Goal: Communication & Community: Ask a question

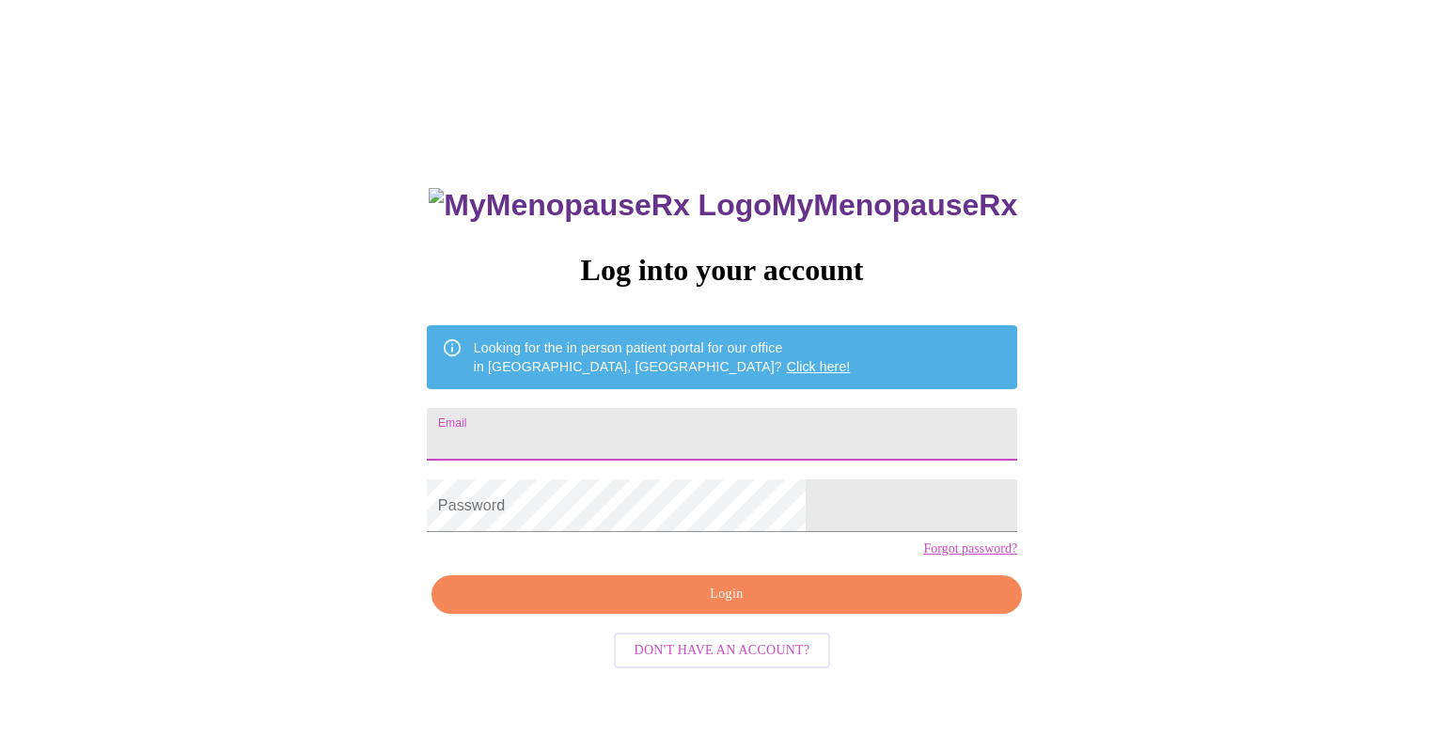
click at [688, 429] on input "Email" at bounding box center [722, 434] width 590 height 53
type input "[EMAIL_ADDRESS][DOMAIN_NAME]"
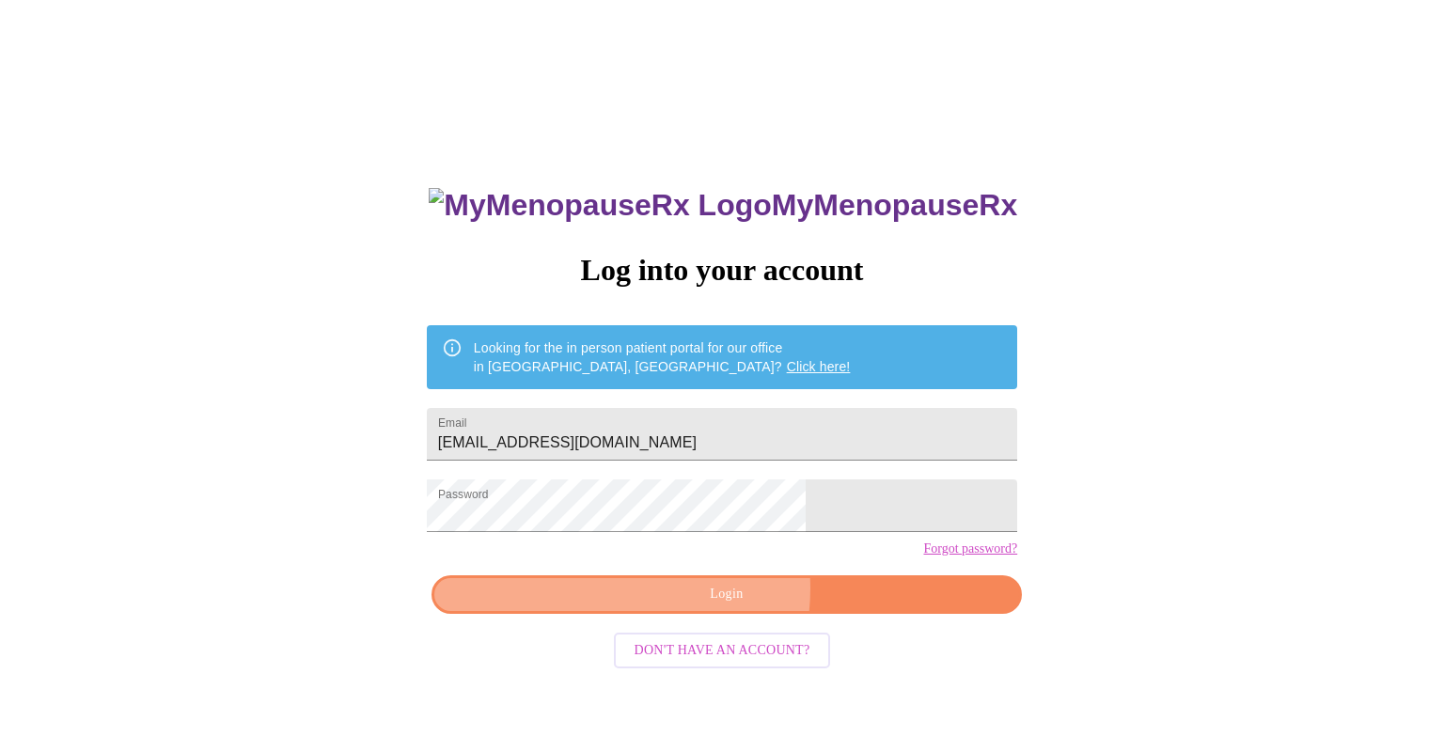
click at [692, 606] on span "Login" at bounding box center [726, 594] width 547 height 23
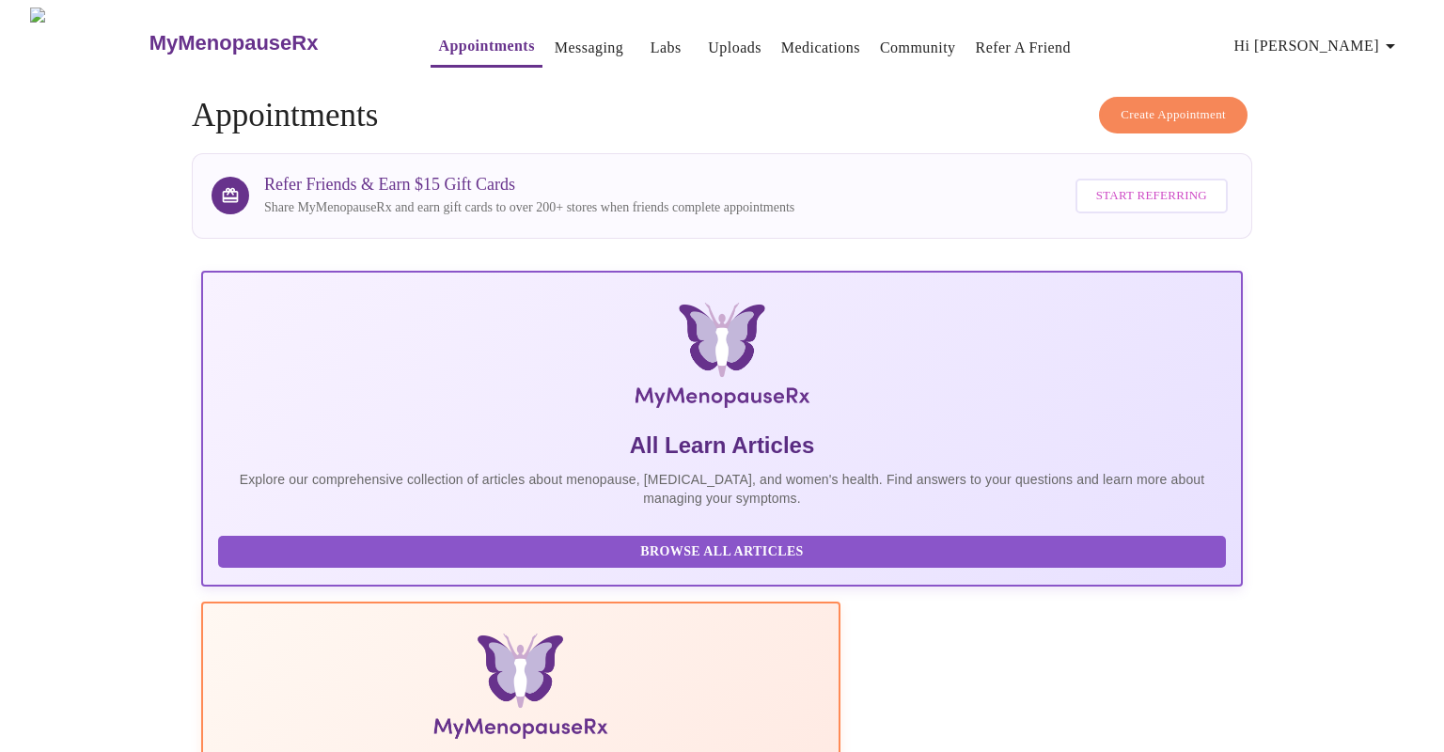
click at [555, 43] on link "Messaging" at bounding box center [589, 48] width 69 height 26
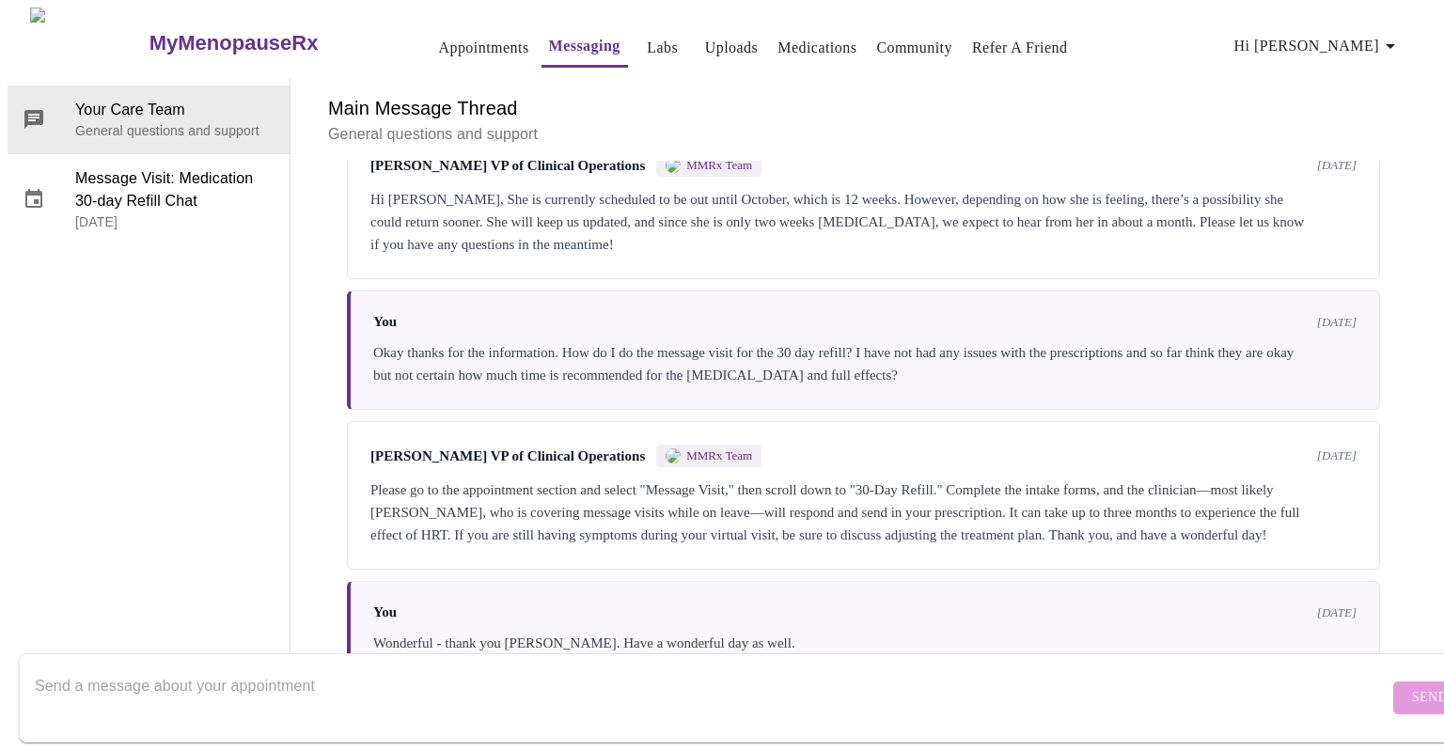
scroll to position [906, 0]
click at [1081, 701] on textarea "Send a message about your appointment" at bounding box center [711, 697] width 1353 height 60
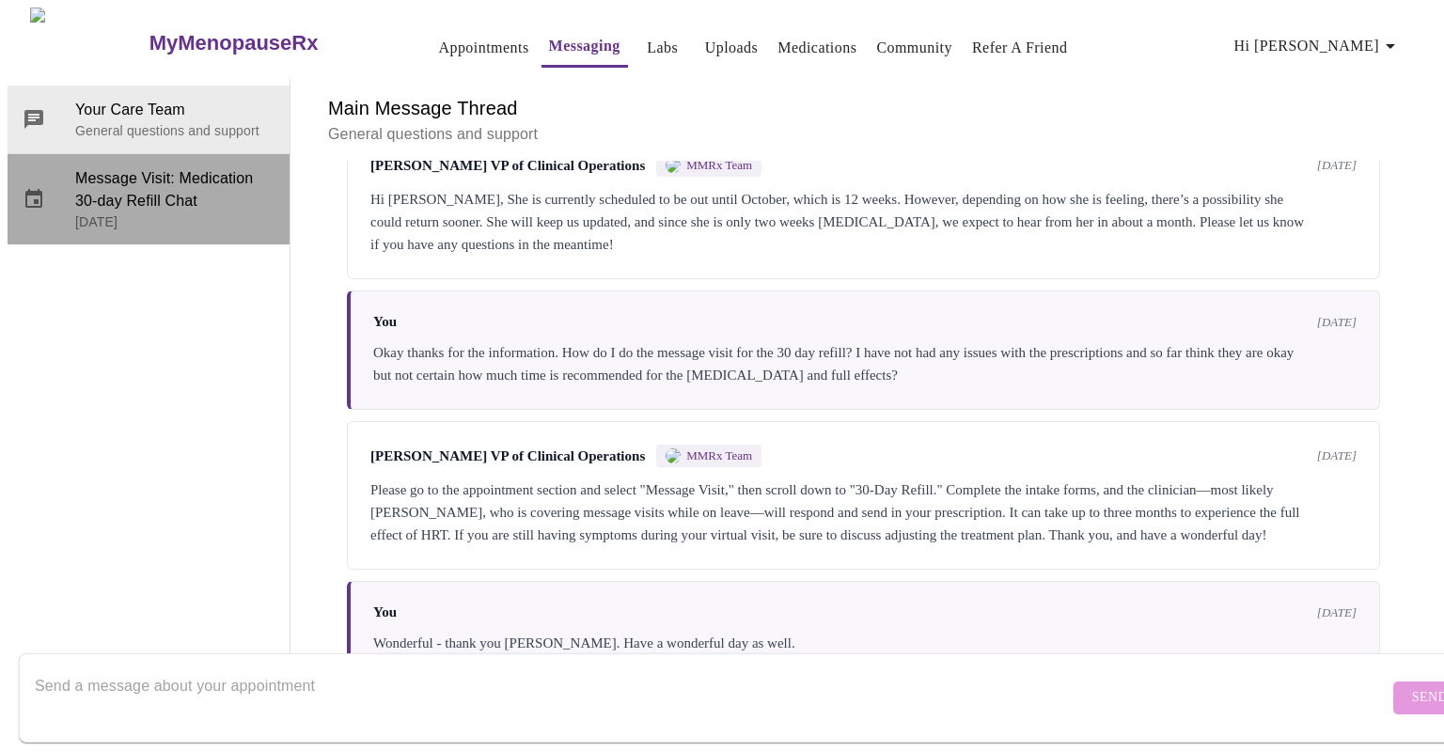
click at [118, 167] on span "Message Visit: Medication 30-day Refill Chat" at bounding box center [174, 189] width 199 height 45
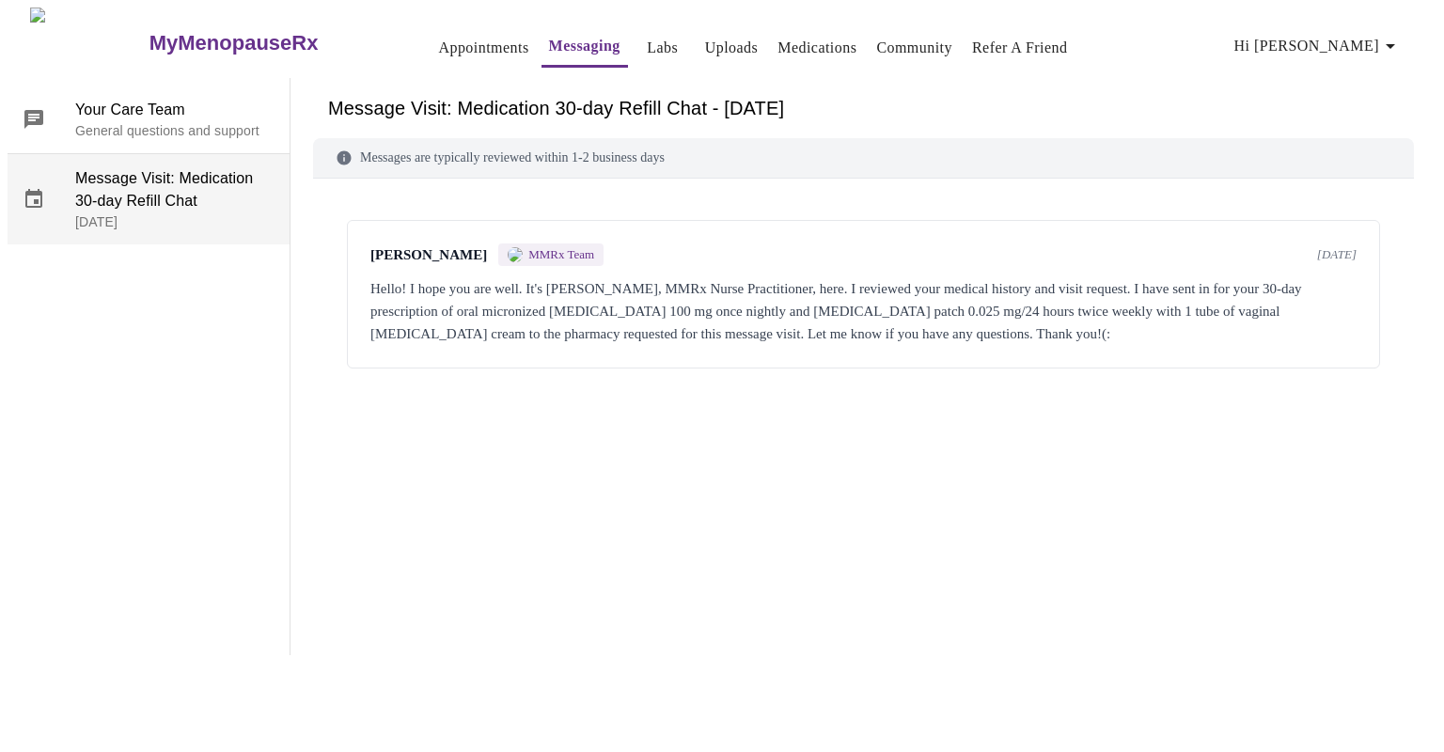
scroll to position [0, 0]
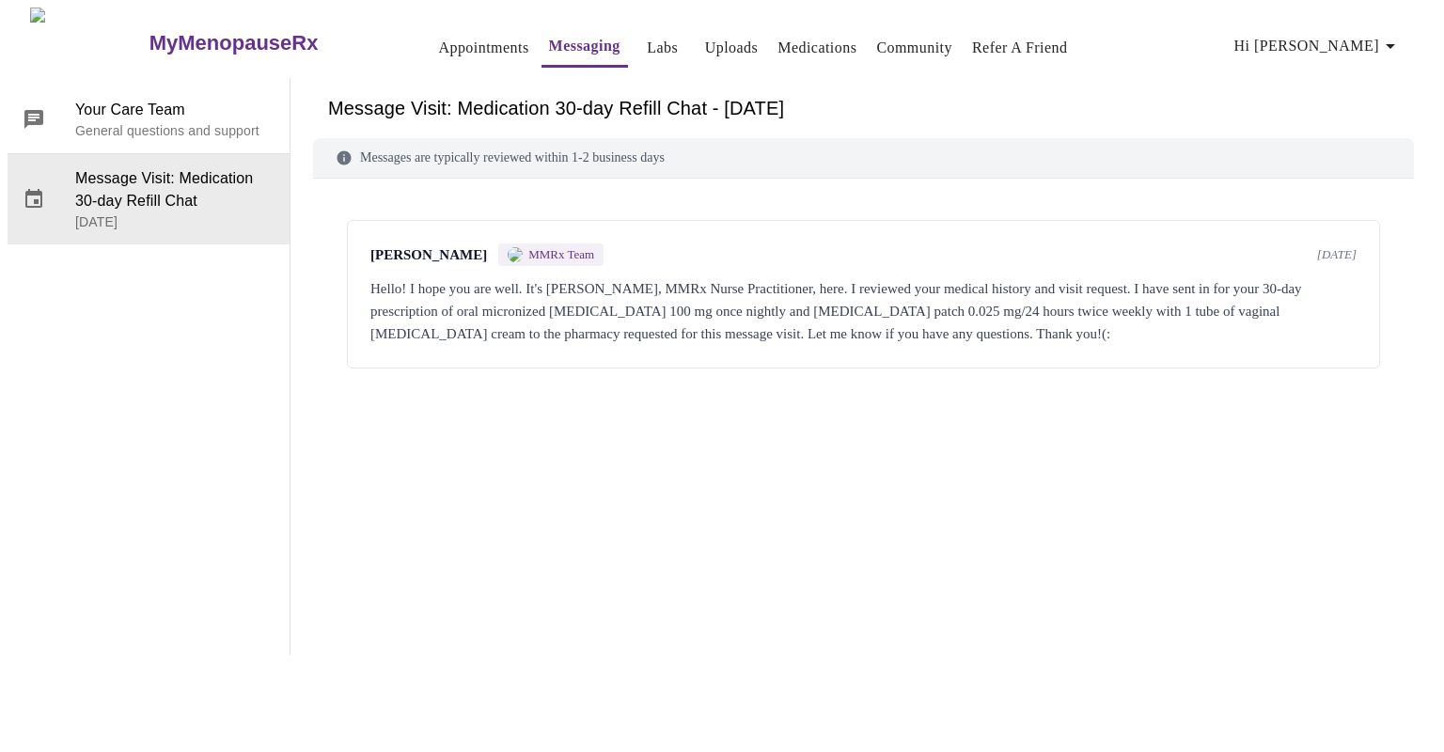
click at [508, 277] on div "Hello! I hope you are well. It's [PERSON_NAME], MMRx Nurse Practitioner, here. …" at bounding box center [863, 311] width 986 height 68
click at [504, 315] on div "Hello! I hope you are well. It's [PERSON_NAME], MMRx Nurse Practitioner, here. …" at bounding box center [863, 311] width 986 height 68
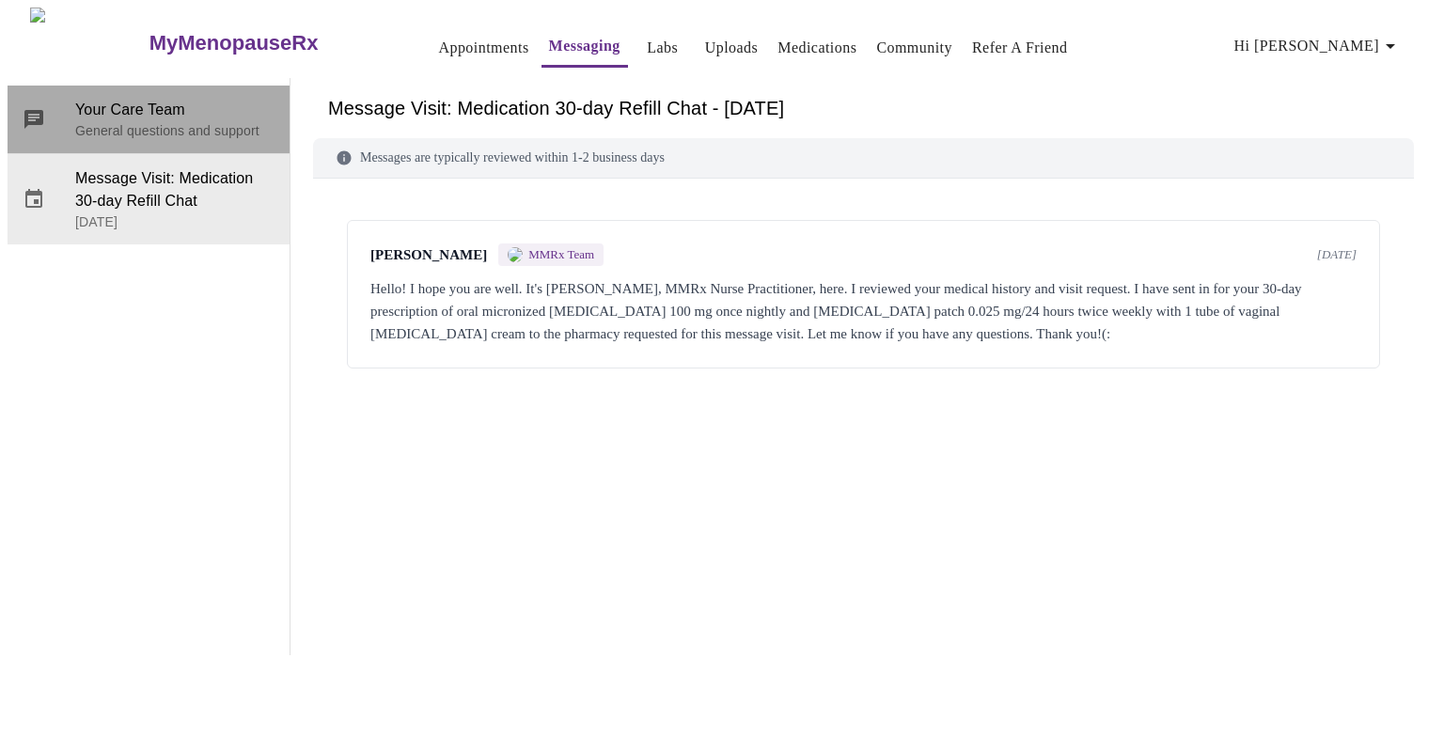
click at [121, 121] on p "General questions and support" at bounding box center [174, 130] width 199 height 19
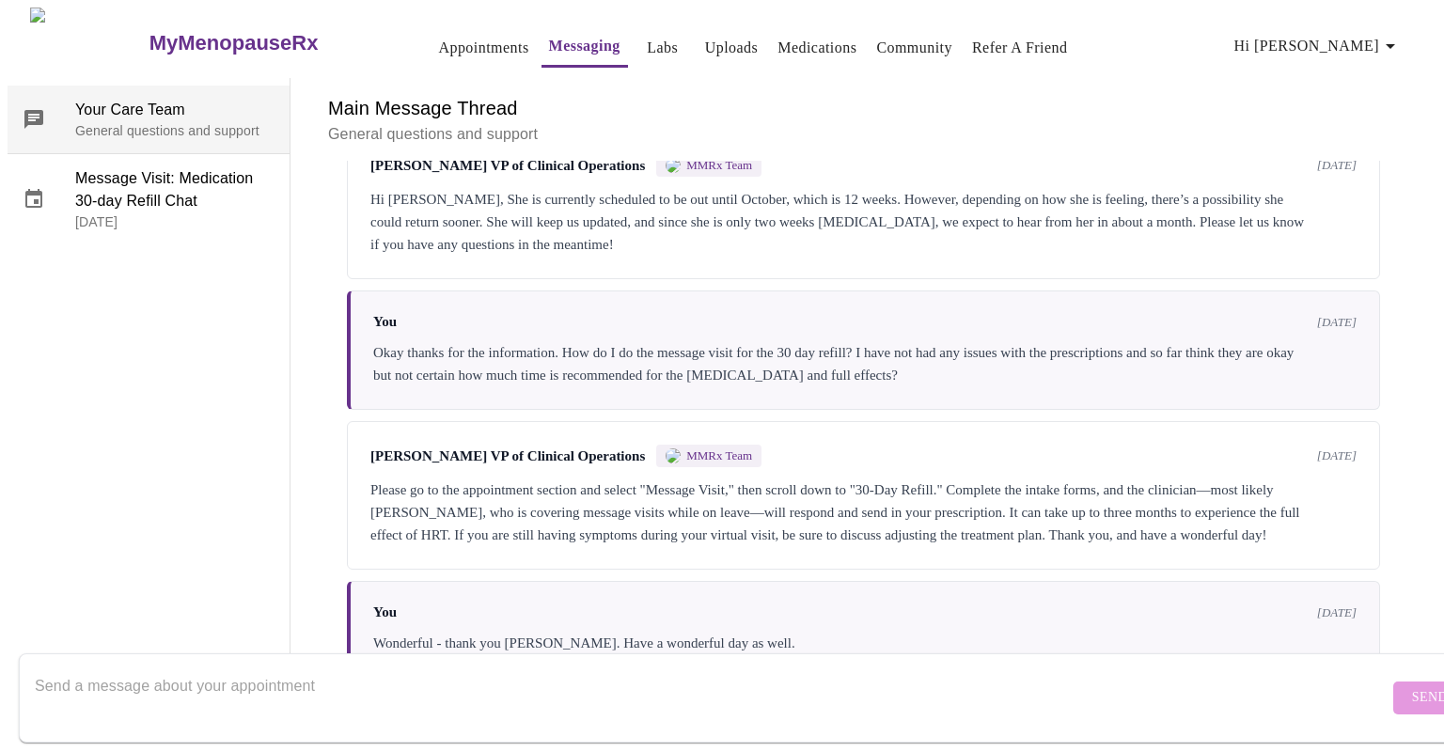
scroll to position [906, 0]
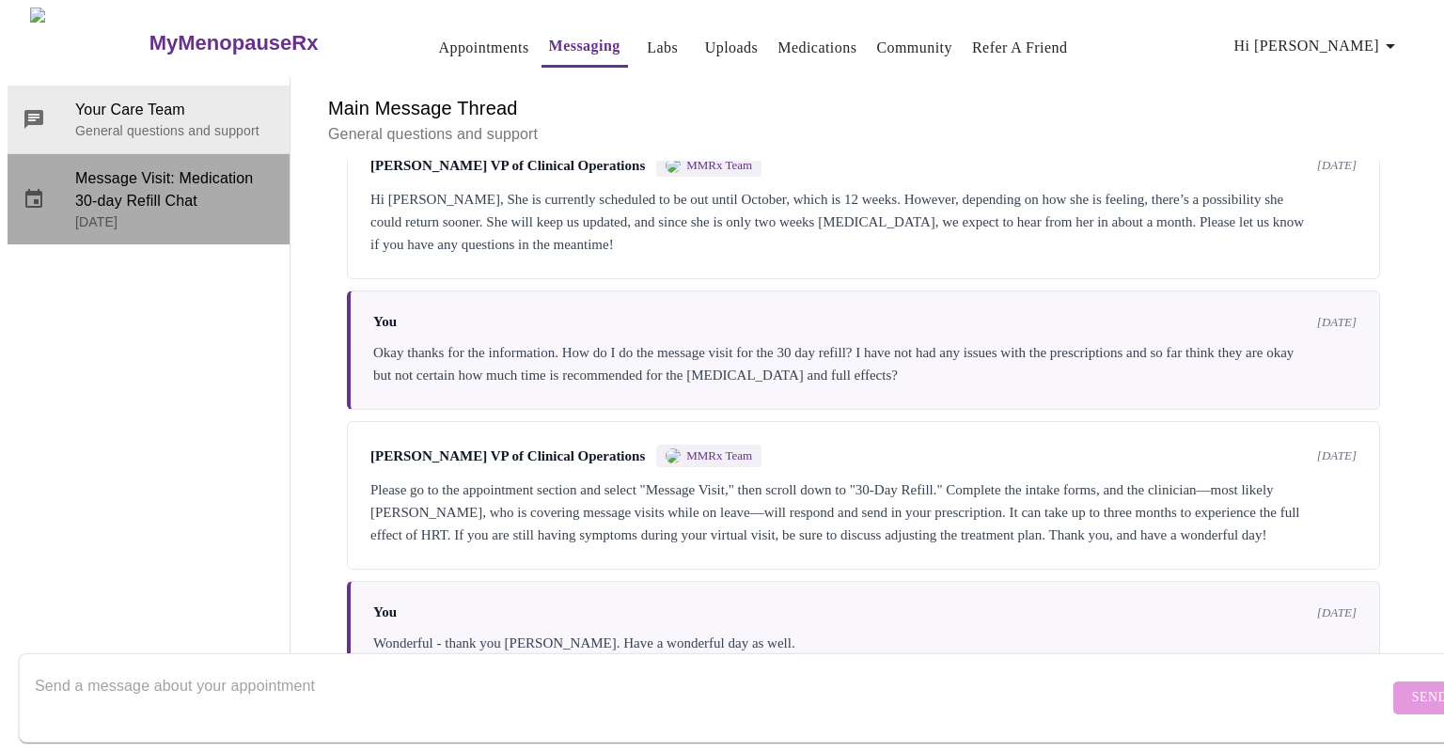
click at [103, 212] on p "[DATE]" at bounding box center [174, 221] width 199 height 19
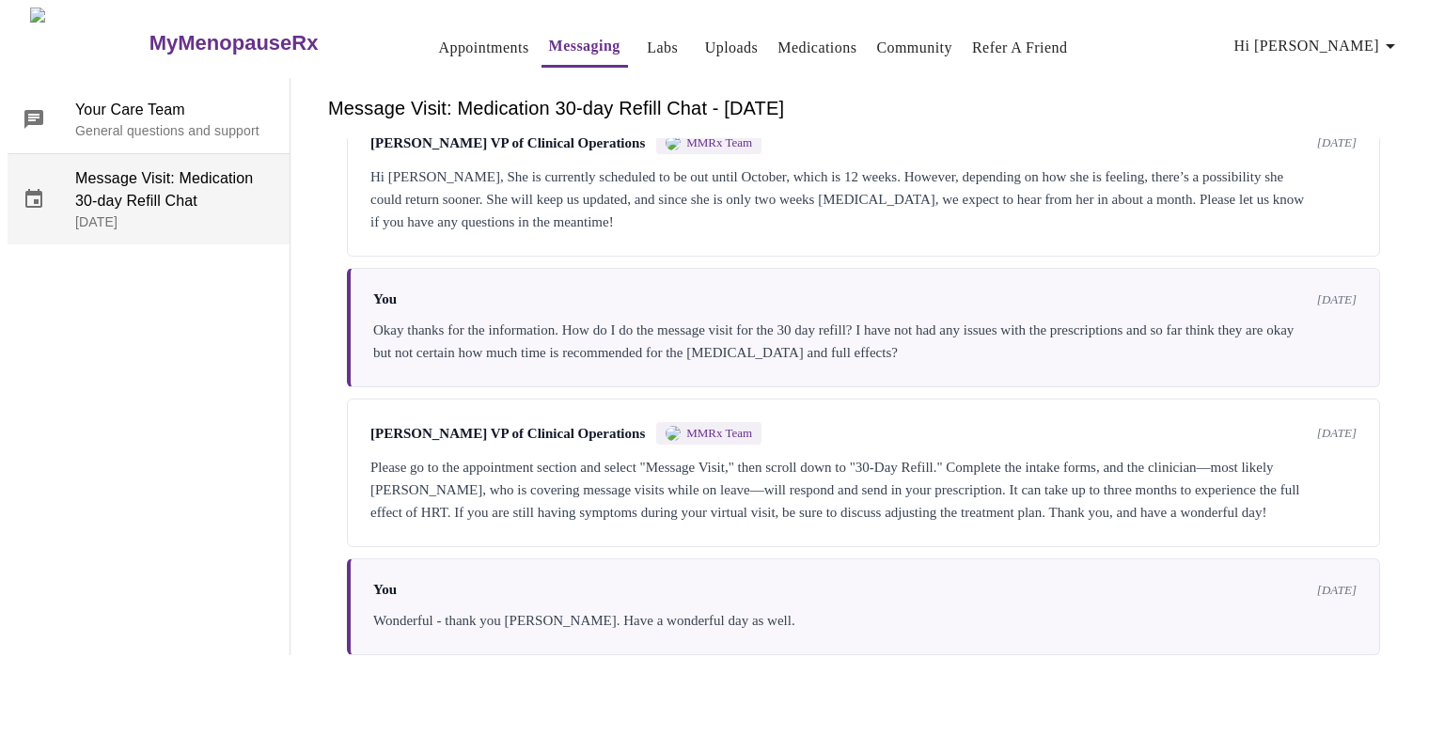
scroll to position [0, 0]
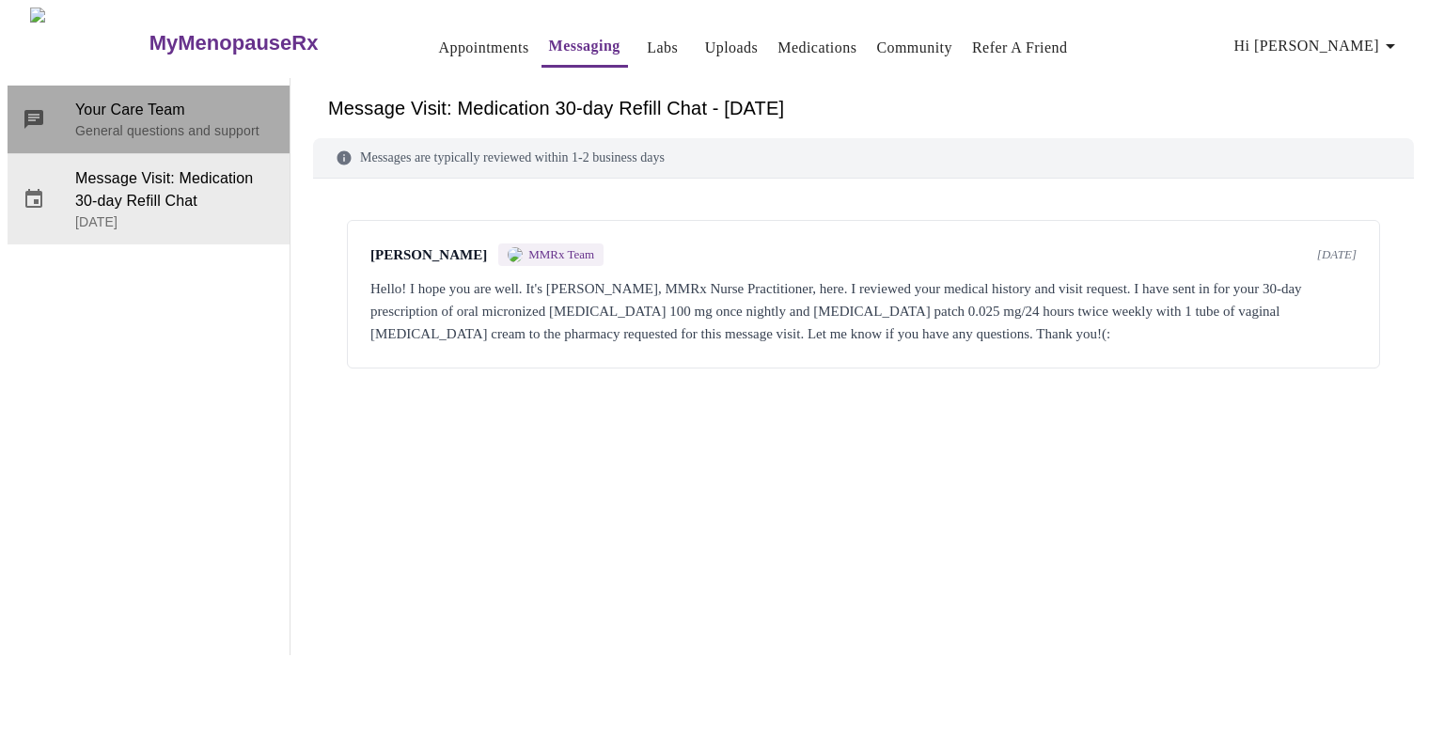
click at [173, 121] on p "General questions and support" at bounding box center [174, 130] width 199 height 19
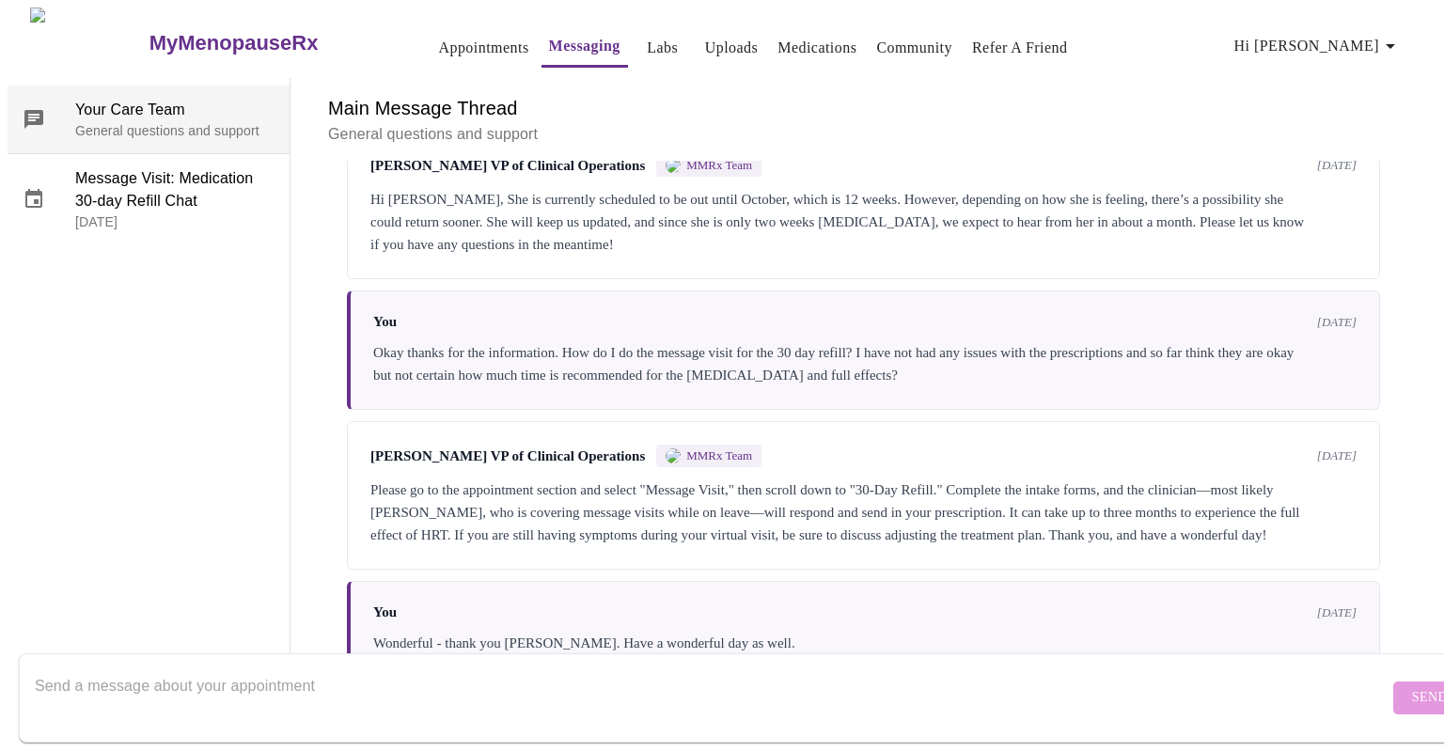
scroll to position [906, 0]
click at [164, 677] on textarea "Send a message about your appointment" at bounding box center [711, 697] width 1353 height 60
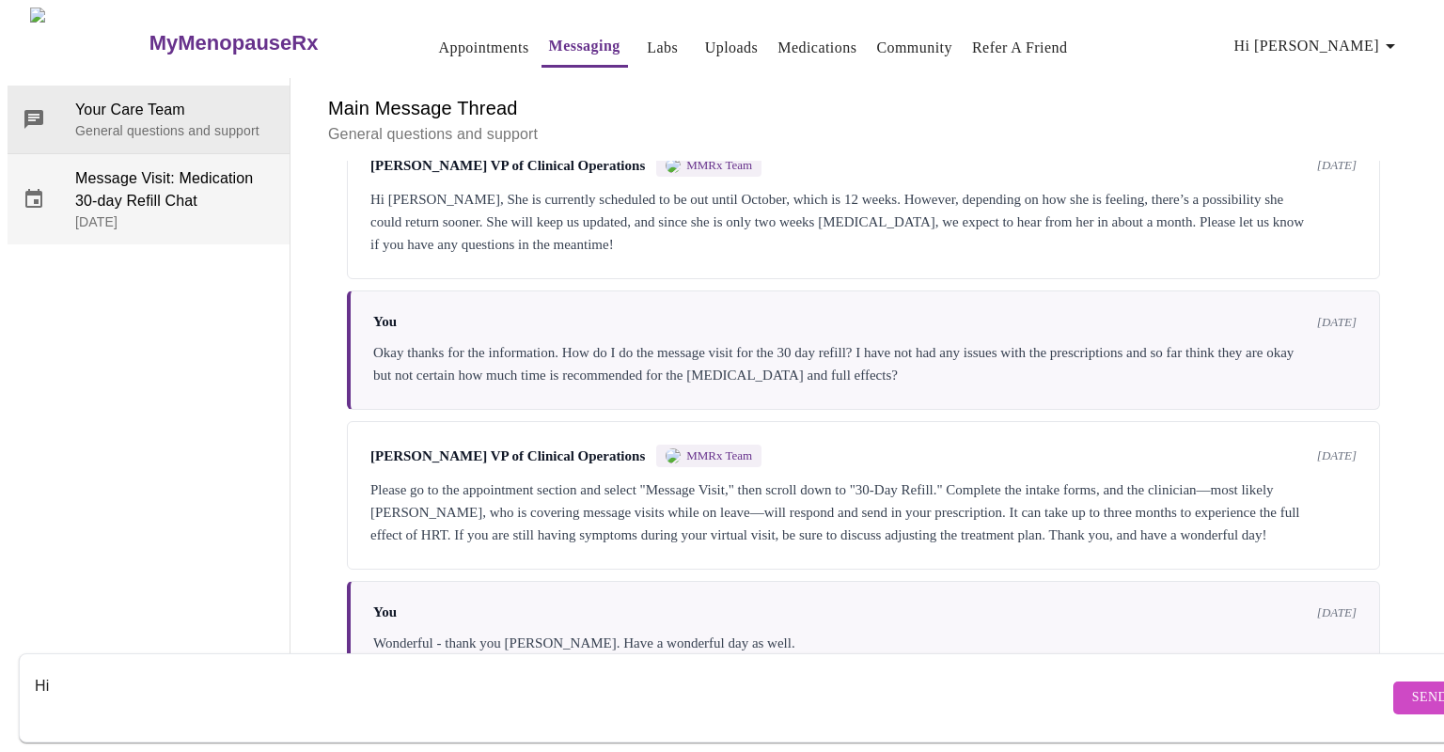
type textarea "Hi"
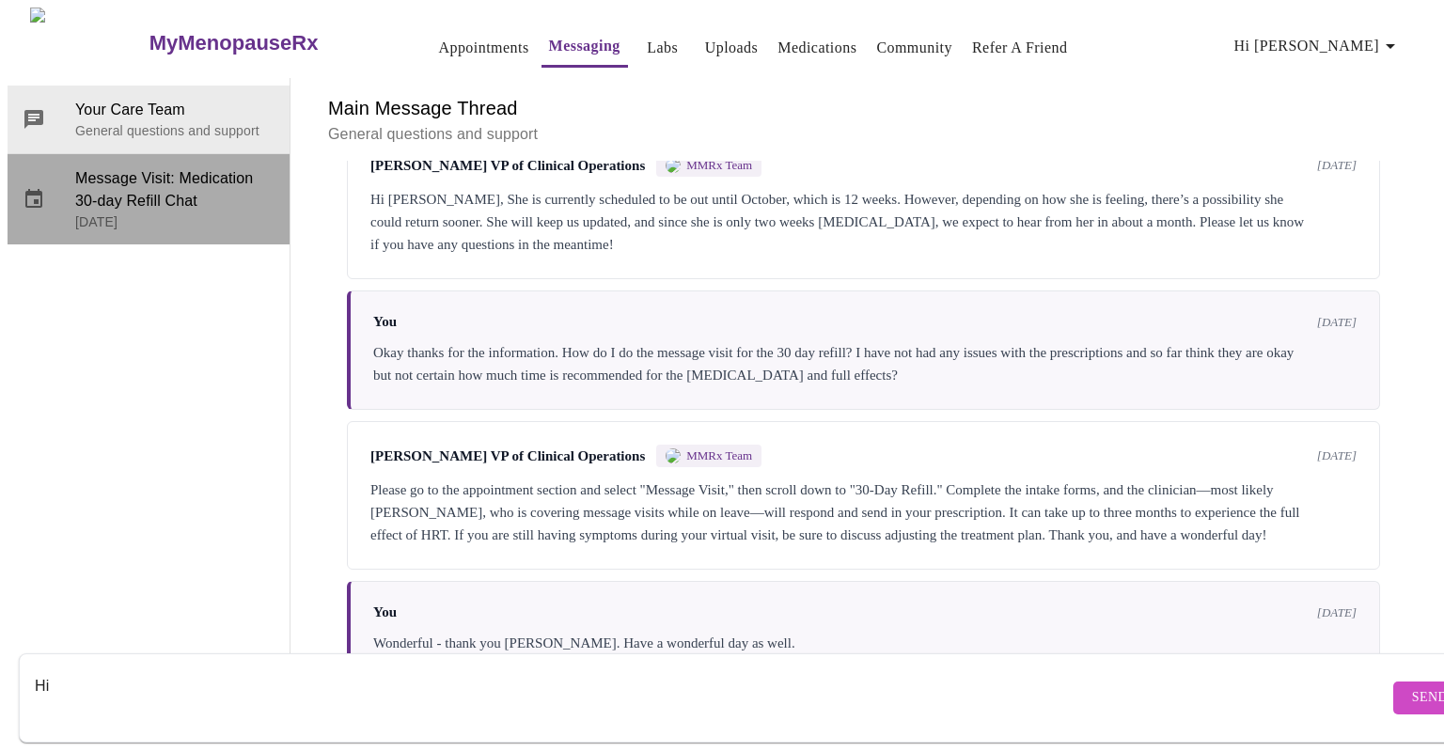
click at [116, 167] on span "Message Visit: Medication 30-day Refill Chat" at bounding box center [174, 189] width 199 height 45
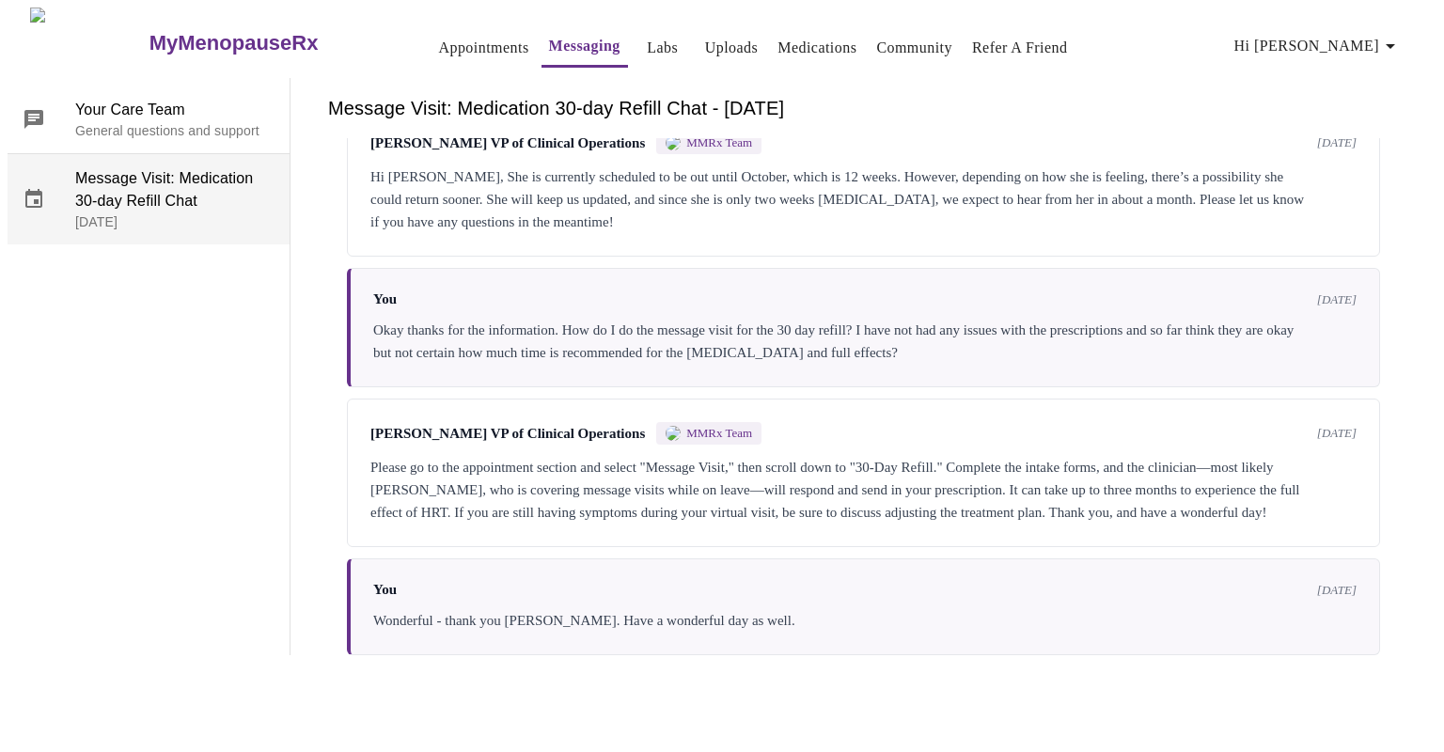
scroll to position [0, 0]
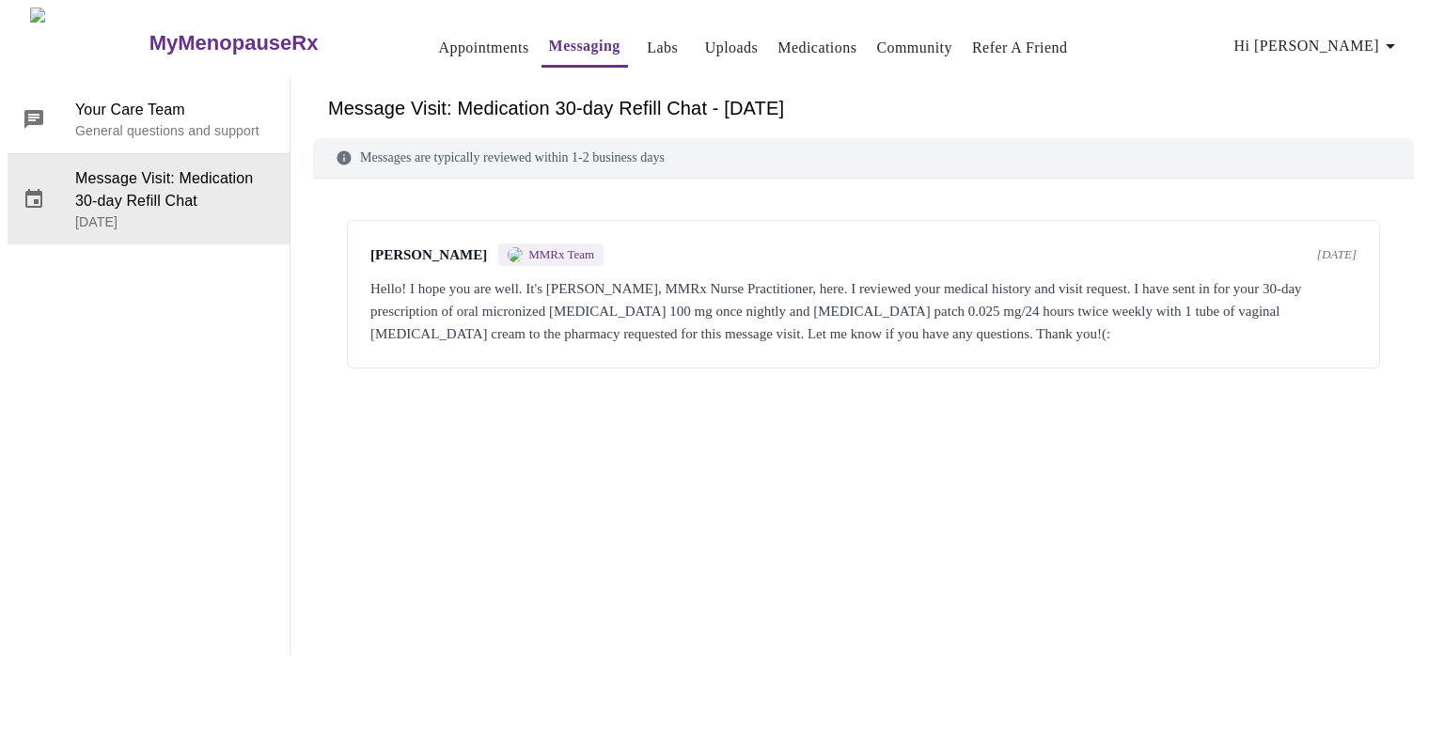
click at [536, 247] on span "MMRx Team" at bounding box center [561, 254] width 66 height 15
click at [448, 277] on div "Hello! I hope you are well. It's [PERSON_NAME], MMRx Nurse Practitioner, here. …" at bounding box center [863, 311] width 986 height 68
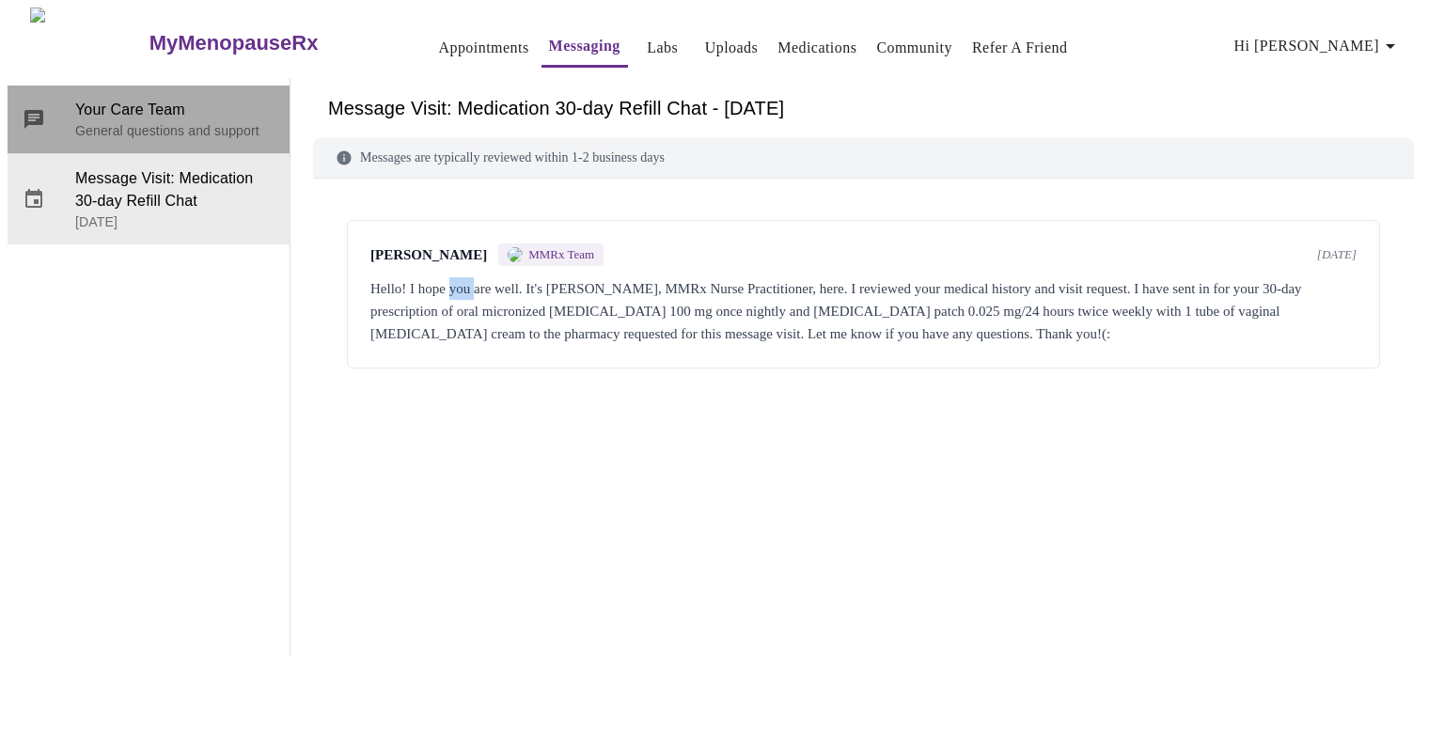
click at [174, 121] on p "General questions and support" at bounding box center [174, 130] width 199 height 19
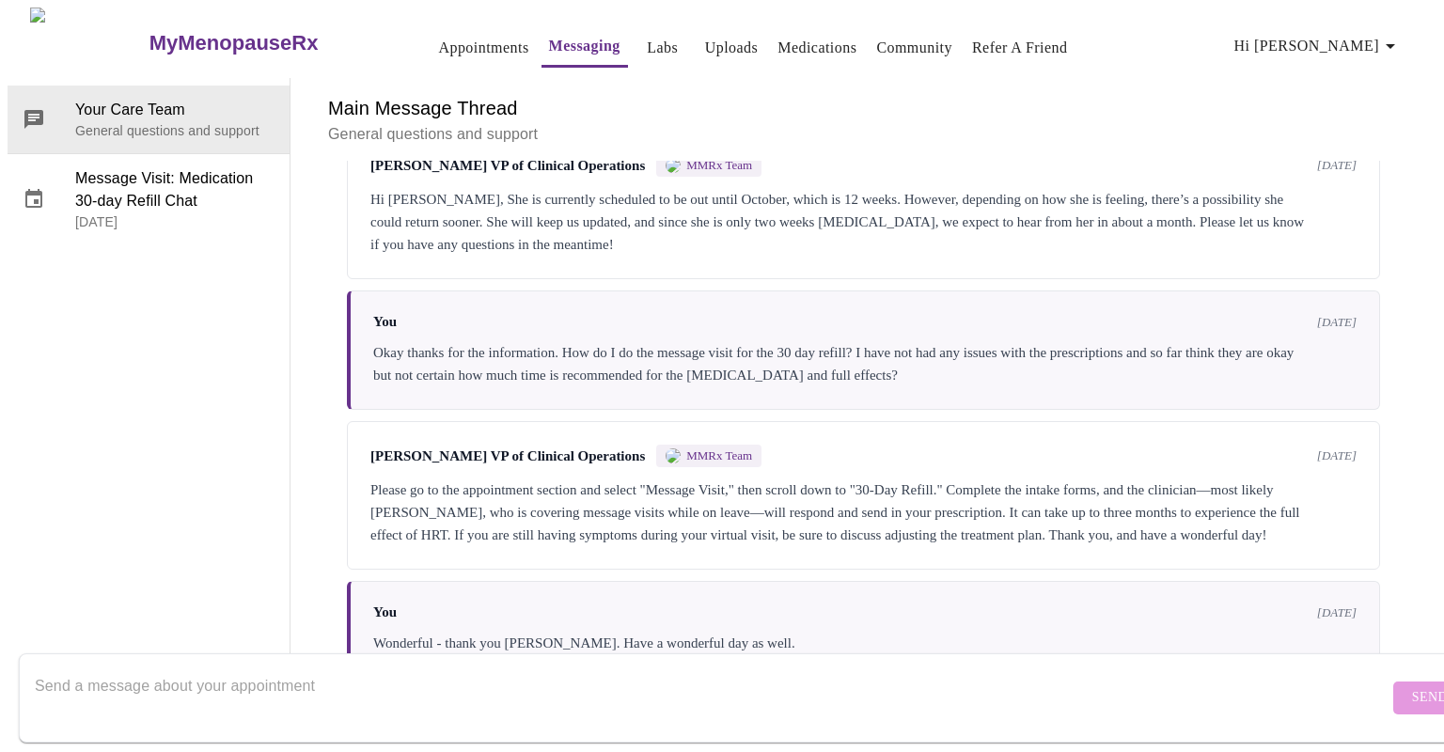
scroll to position [906, 0]
click at [231, 667] on textarea "Send a message about your appointment" at bounding box center [711, 697] width 1353 height 60
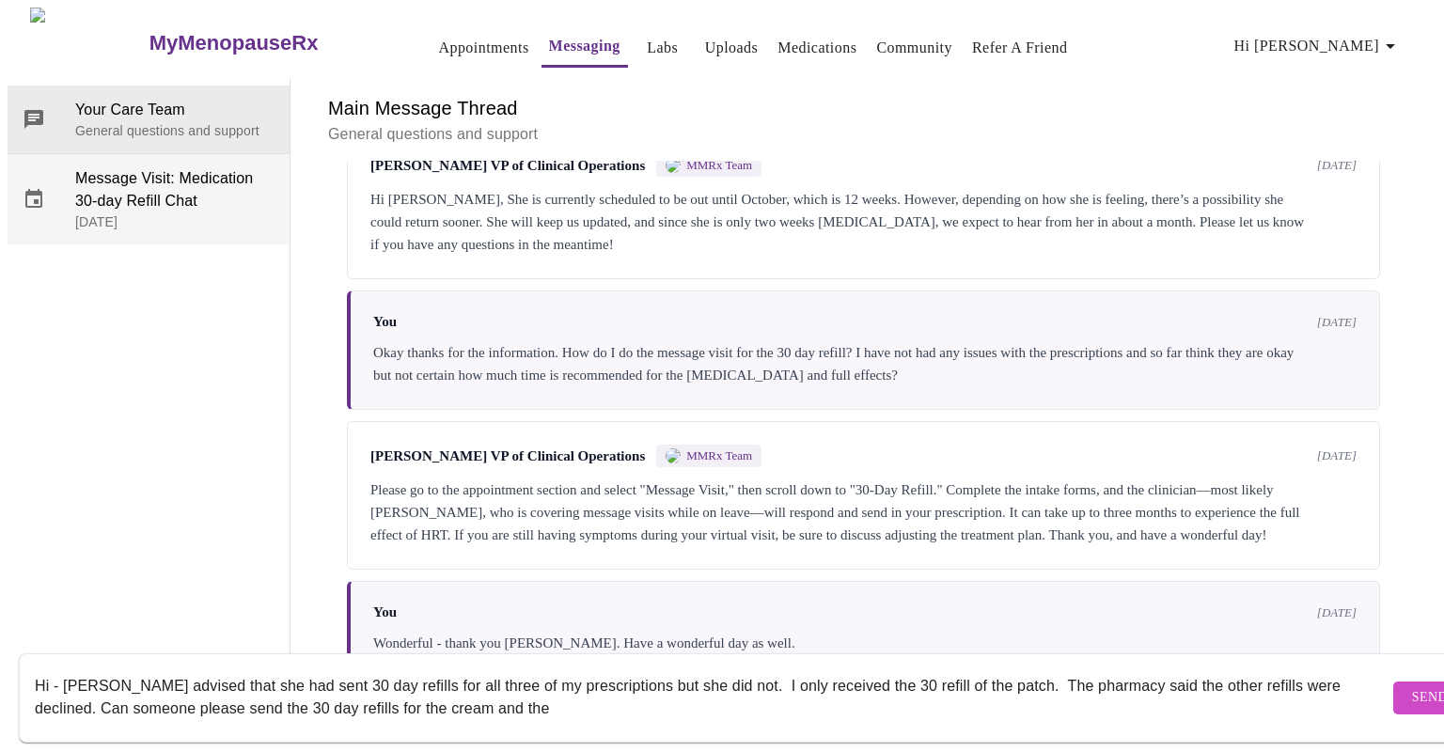
type textarea "Hi - [PERSON_NAME] advised that she had sent 30 day refills for all three of my…"
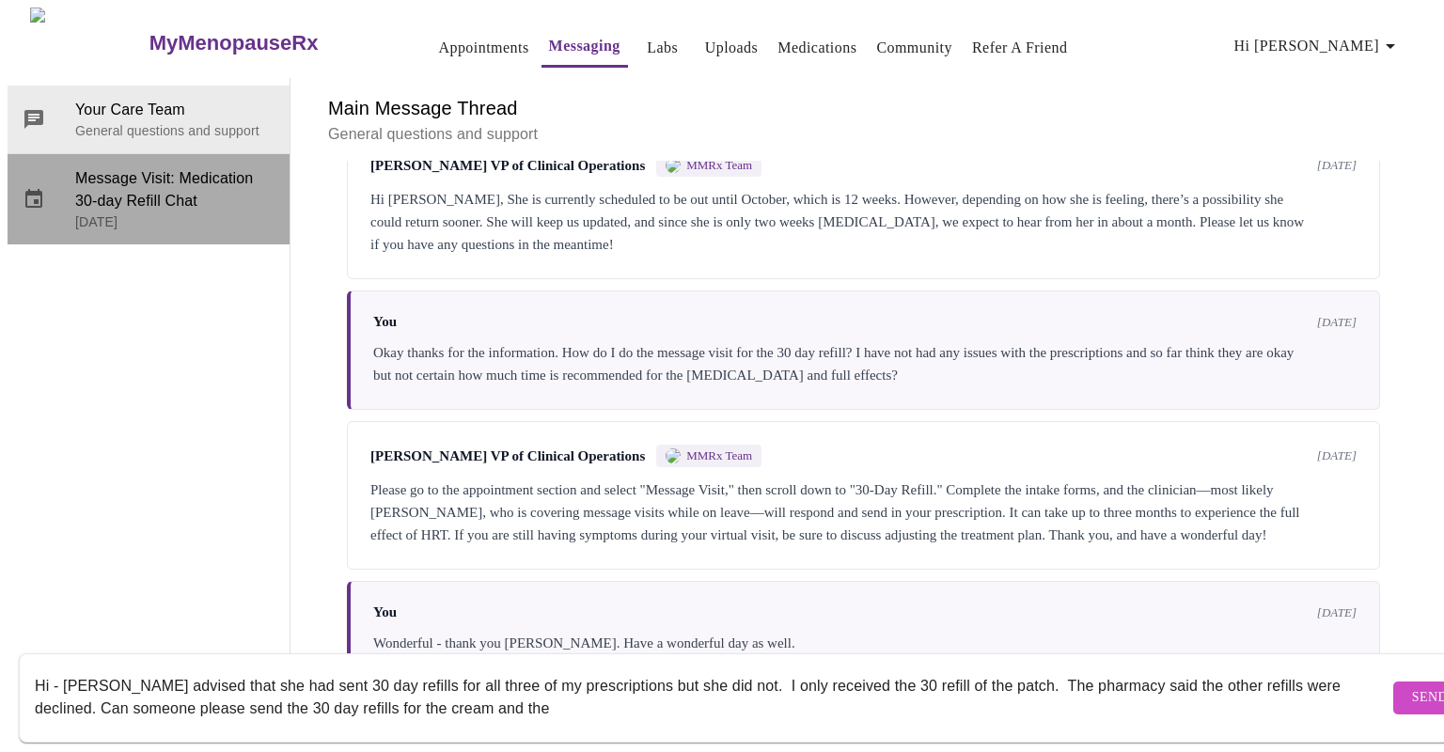
click at [132, 167] on span "Message Visit: Medication 30-day Refill Chat" at bounding box center [174, 189] width 199 height 45
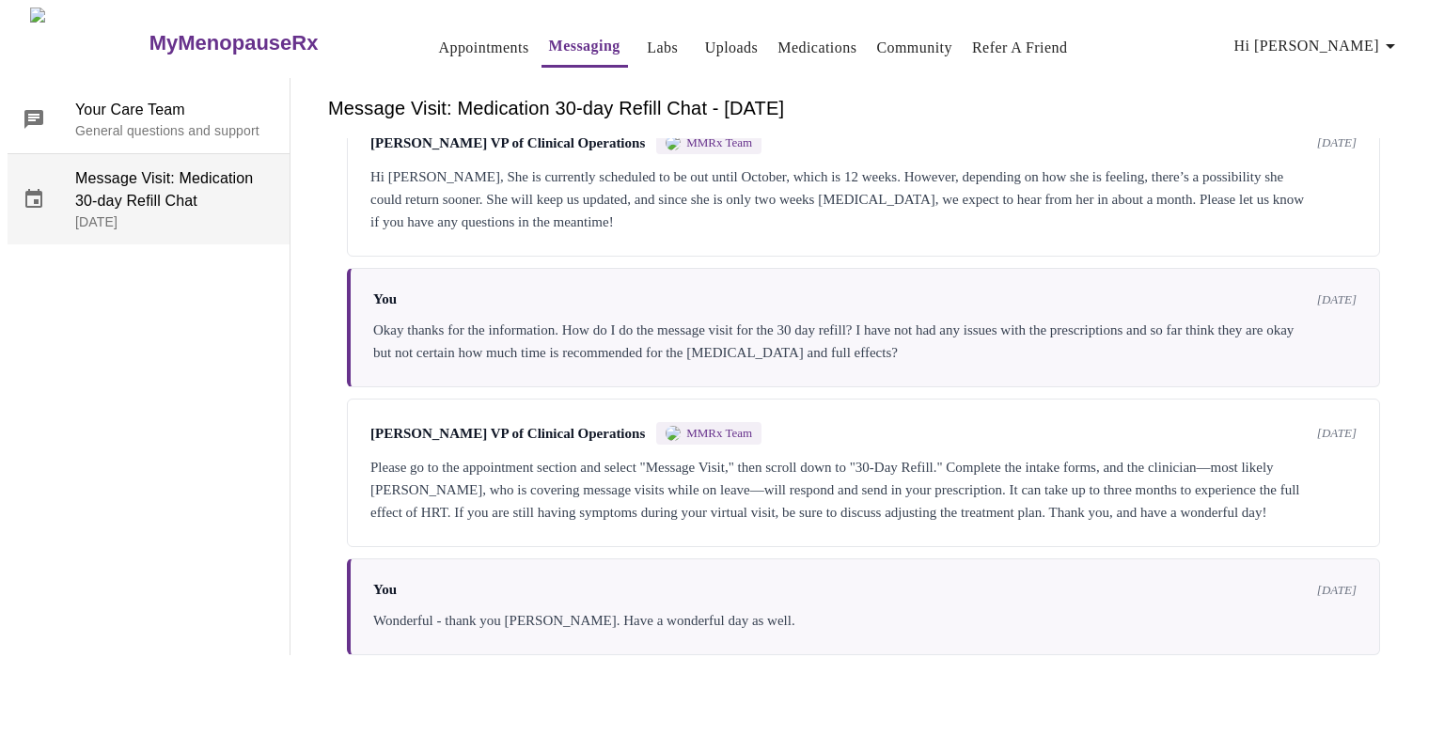
click at [132, 167] on span "Message Visit: Medication 30-day Refill Chat" at bounding box center [174, 189] width 199 height 45
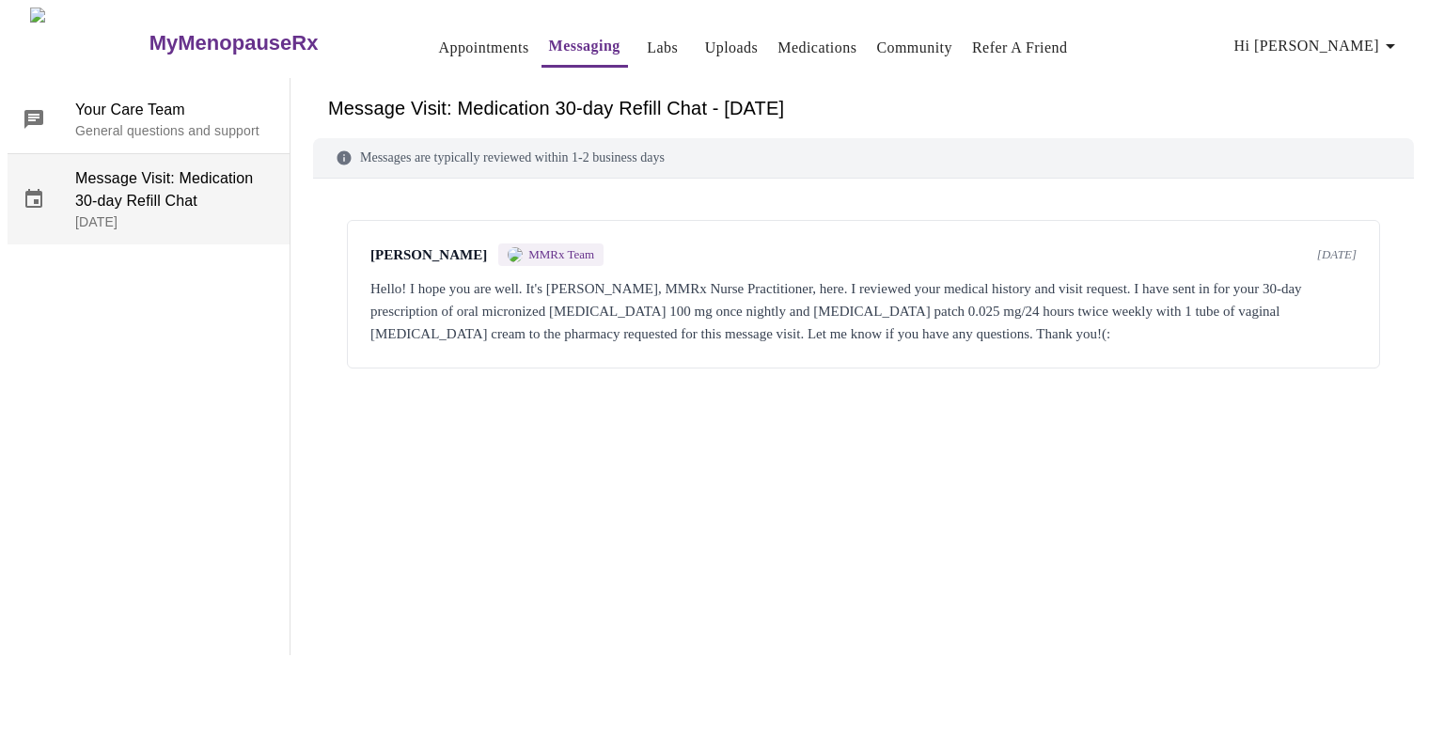
scroll to position [0, 0]
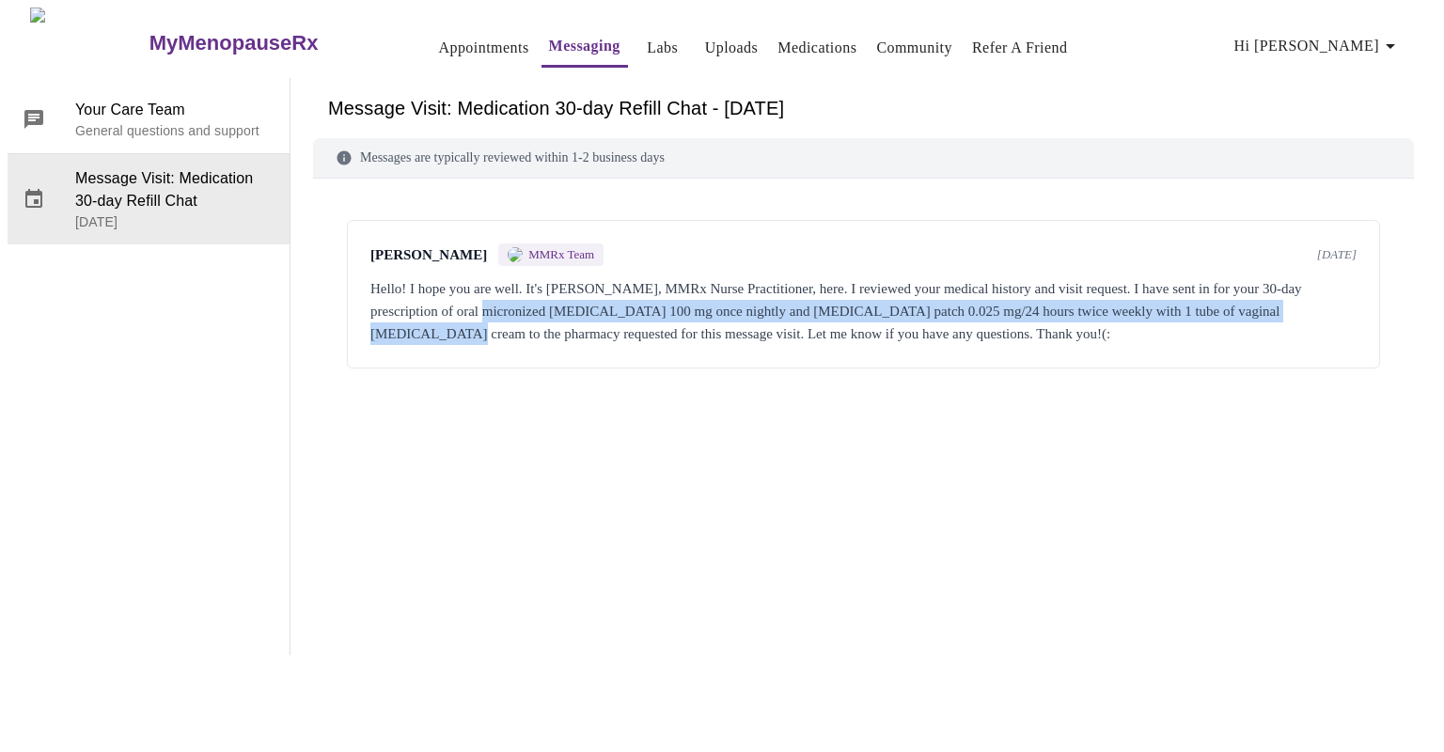
drag, startPoint x: 503, startPoint y: 244, endPoint x: 461, endPoint y: 294, distance: 64.7
click at [461, 294] on div "[PERSON_NAME] MMRx Team [DATE] Hello! I hope you are well. It's [PERSON_NAME], …" at bounding box center [863, 294] width 1033 height 149
copy div "oral micronized [MEDICAL_DATA] 100 mg once nightly and [MEDICAL_DATA] patch 0.0…"
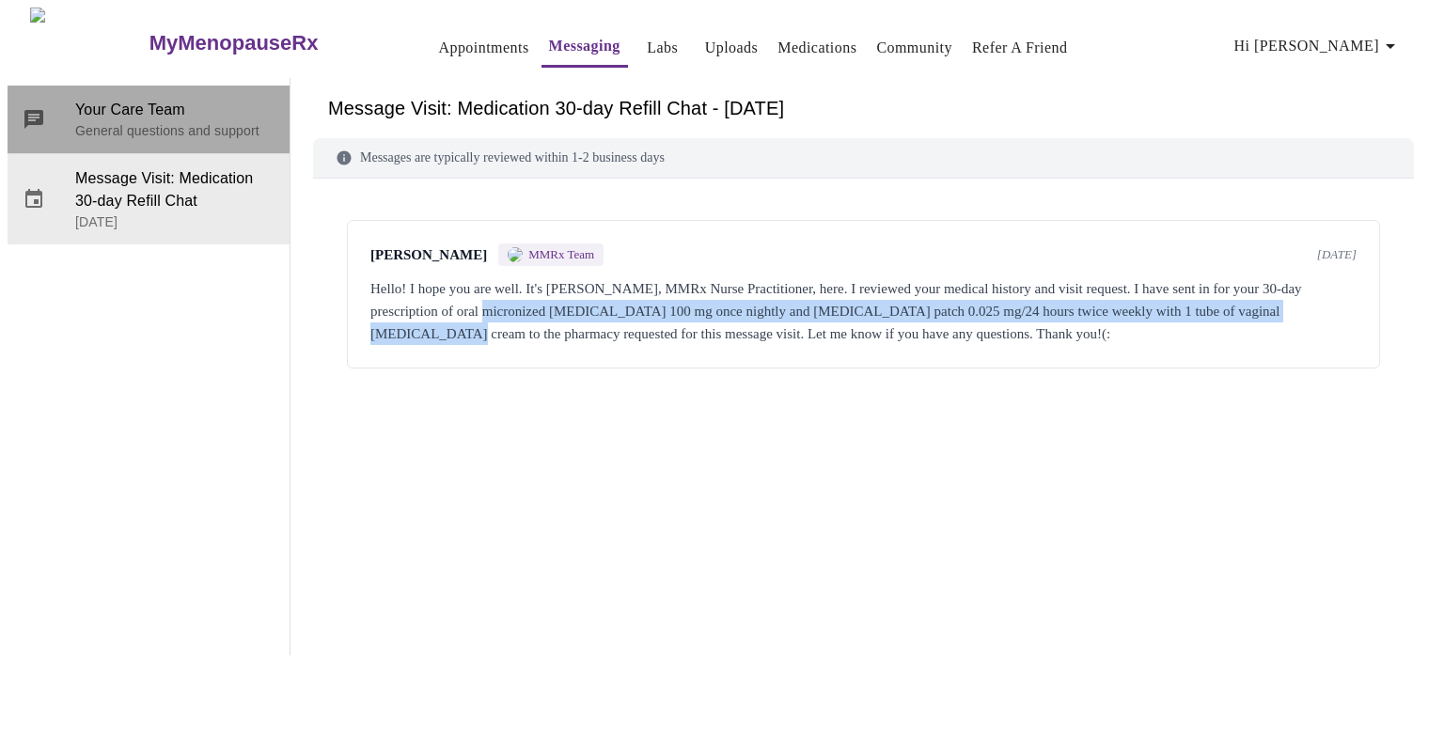
click at [150, 99] on span "Your Care Team" at bounding box center [174, 110] width 199 height 23
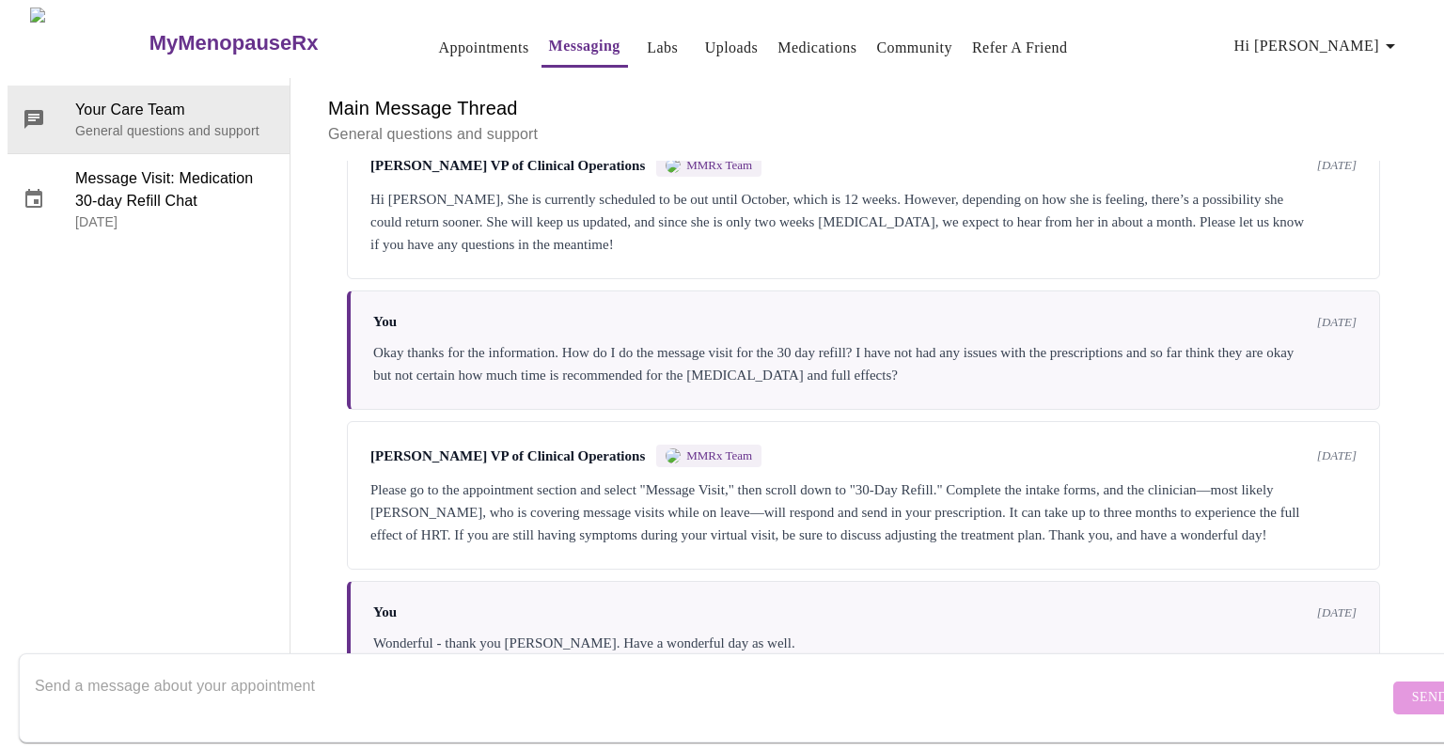
scroll to position [906, 0]
click at [295, 675] on textarea "Send a message about your appointment" at bounding box center [711, 697] width 1353 height 60
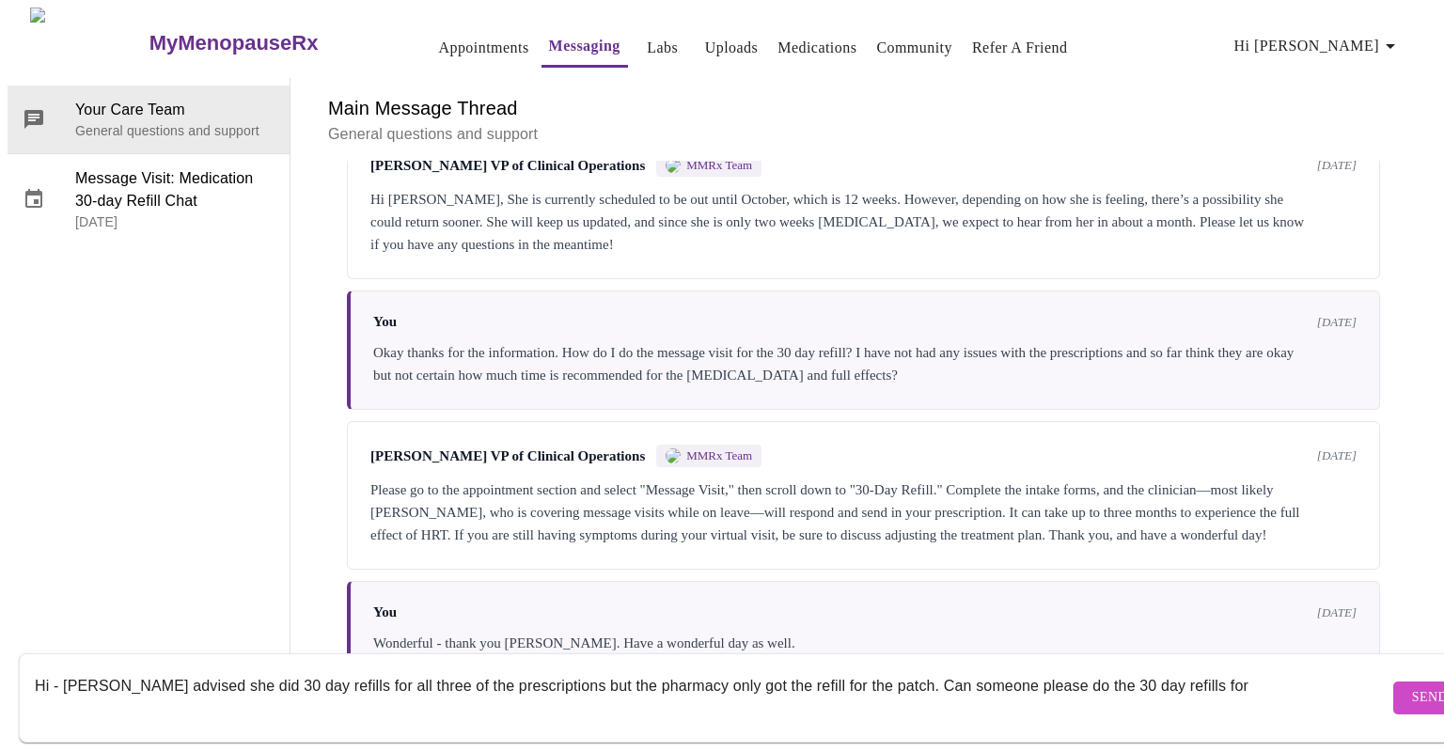
paste textarea "oral micronized [MEDICAL_DATA] 100 mg once nightly and [MEDICAL_DATA] patch 0.0…"
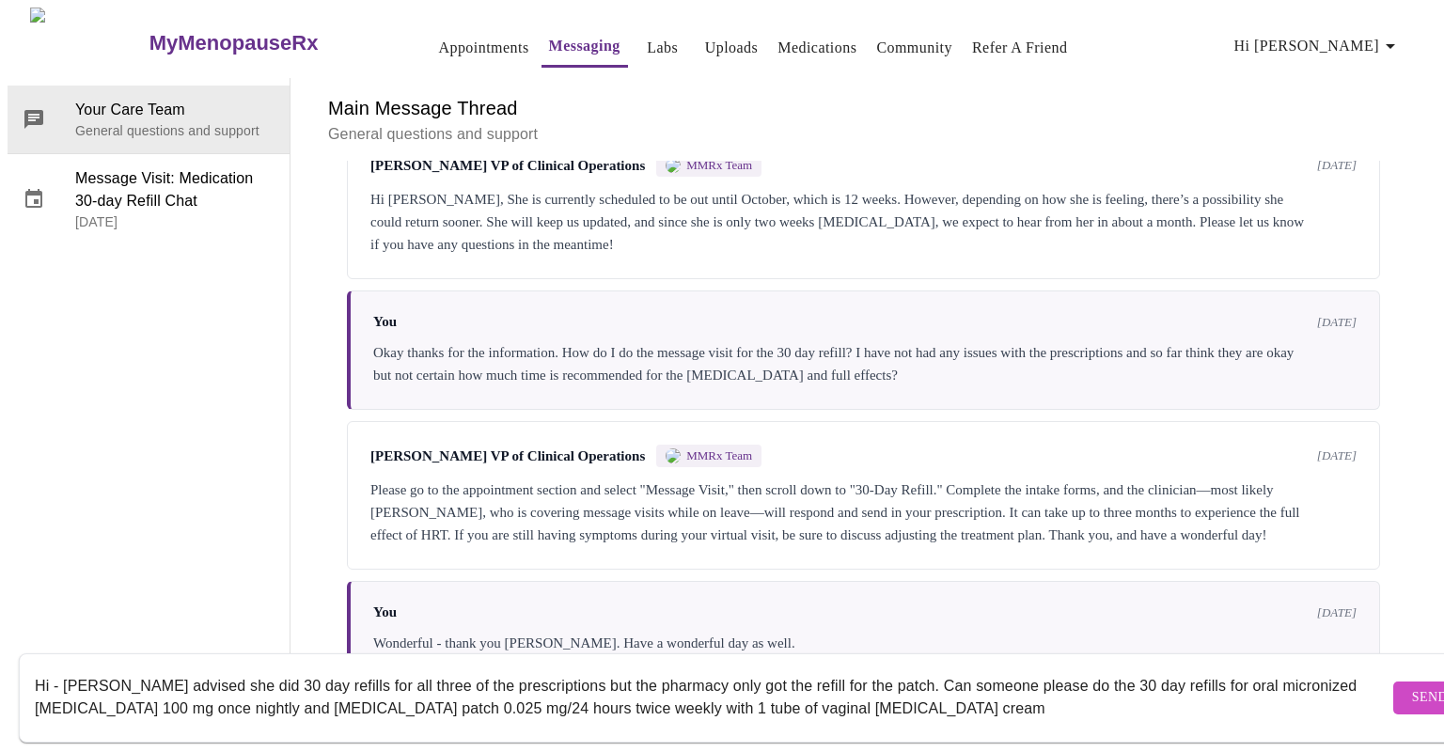
click at [1169, 672] on textarea "Hi - [PERSON_NAME] advised she did 30 day refills for all three of the prescrip…" at bounding box center [711, 697] width 1353 height 60
drag, startPoint x: 300, startPoint y: 691, endPoint x: 634, endPoint y: 683, distance: 334.7
click at [634, 683] on textarea "Hi - [PERSON_NAME] advised she did 30 day refills for all three of the prescrip…" at bounding box center [711, 697] width 1353 height 60
click at [555, 694] on textarea "Hi - [PERSON_NAME] advised she did 30 day refills for all three of the prescrip…" at bounding box center [711, 697] width 1353 height 60
paste textarea "[MEDICAL_DATA] patch 0.025 mg/24 hours twice weekly"
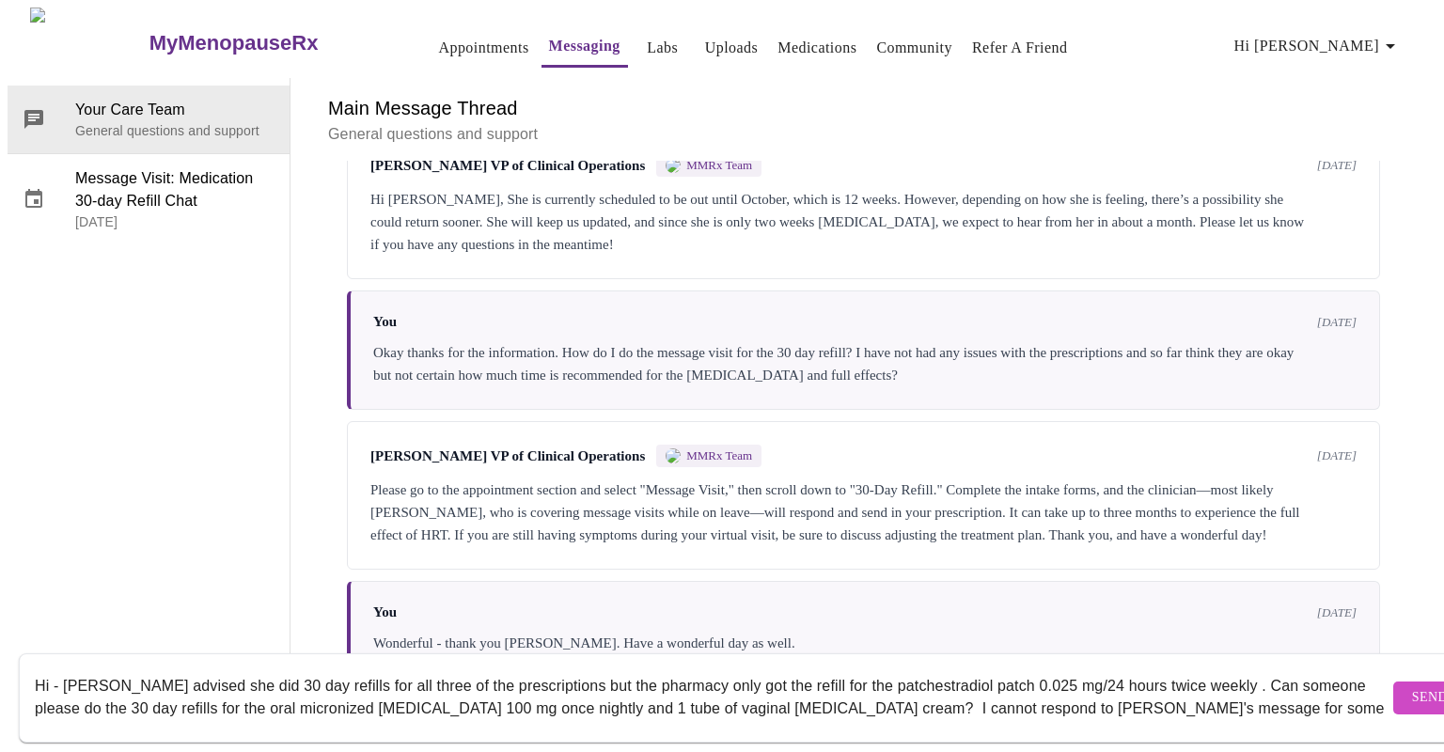
click at [849, 674] on textarea "Hi - [PERSON_NAME] advised she did 30 day refills for all three of the prescrip…" at bounding box center [711, 697] width 1353 height 60
click at [1145, 670] on textarea "Hi - [PERSON_NAME] advised she did 30 day refills for all three of the prescrip…" at bounding box center [711, 697] width 1353 height 60
click at [549, 667] on textarea "Hi - [PERSON_NAME] advised she did 30 day refills for all three of the prescrip…" at bounding box center [711, 697] width 1353 height 60
click at [1324, 693] on textarea "Hi - [PERSON_NAME] advised she did 30 day refills for all three of the prescrip…" at bounding box center [711, 697] width 1353 height 60
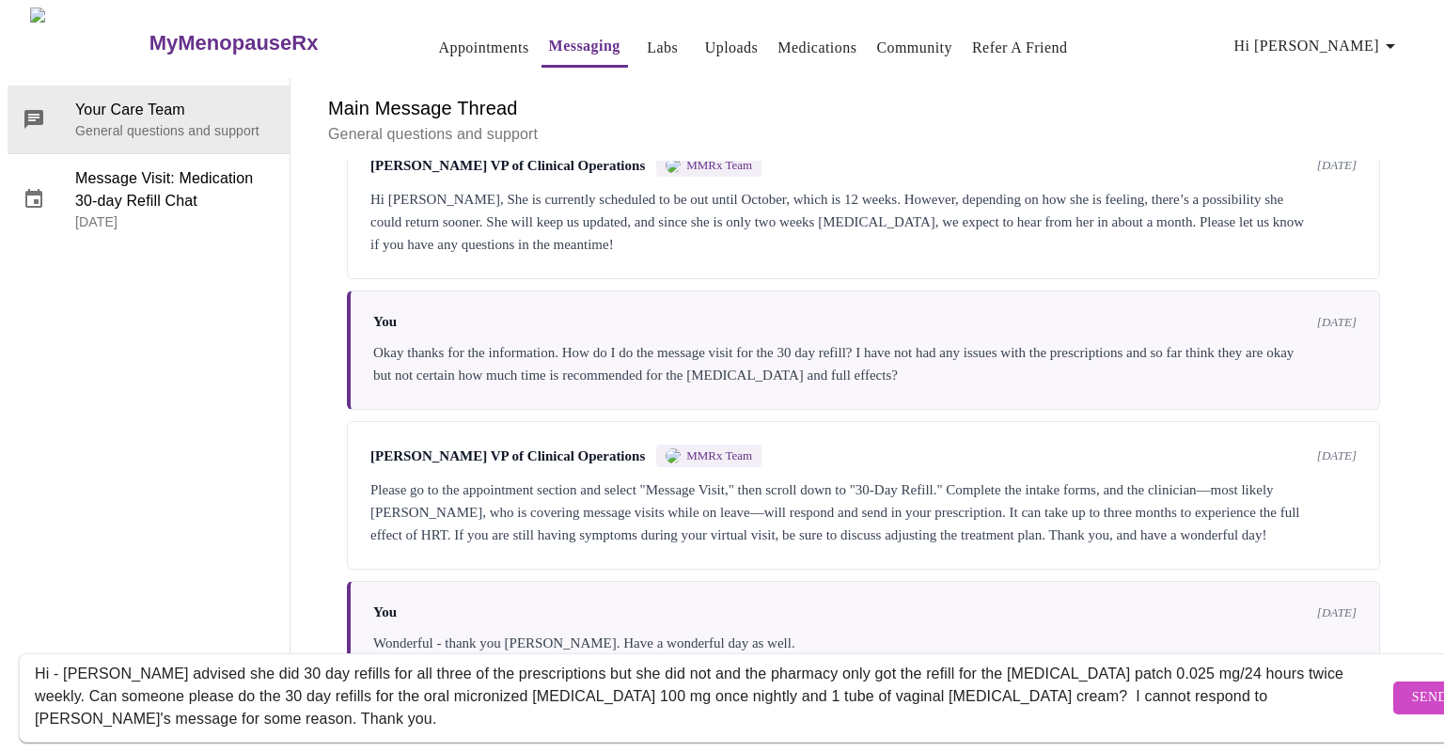
type textarea "Hi - [PERSON_NAME] advised she did 30 day refills for all three of the prescrip…"
click at [1412, 686] on span "Send" at bounding box center [1430, 697] width 36 height 23
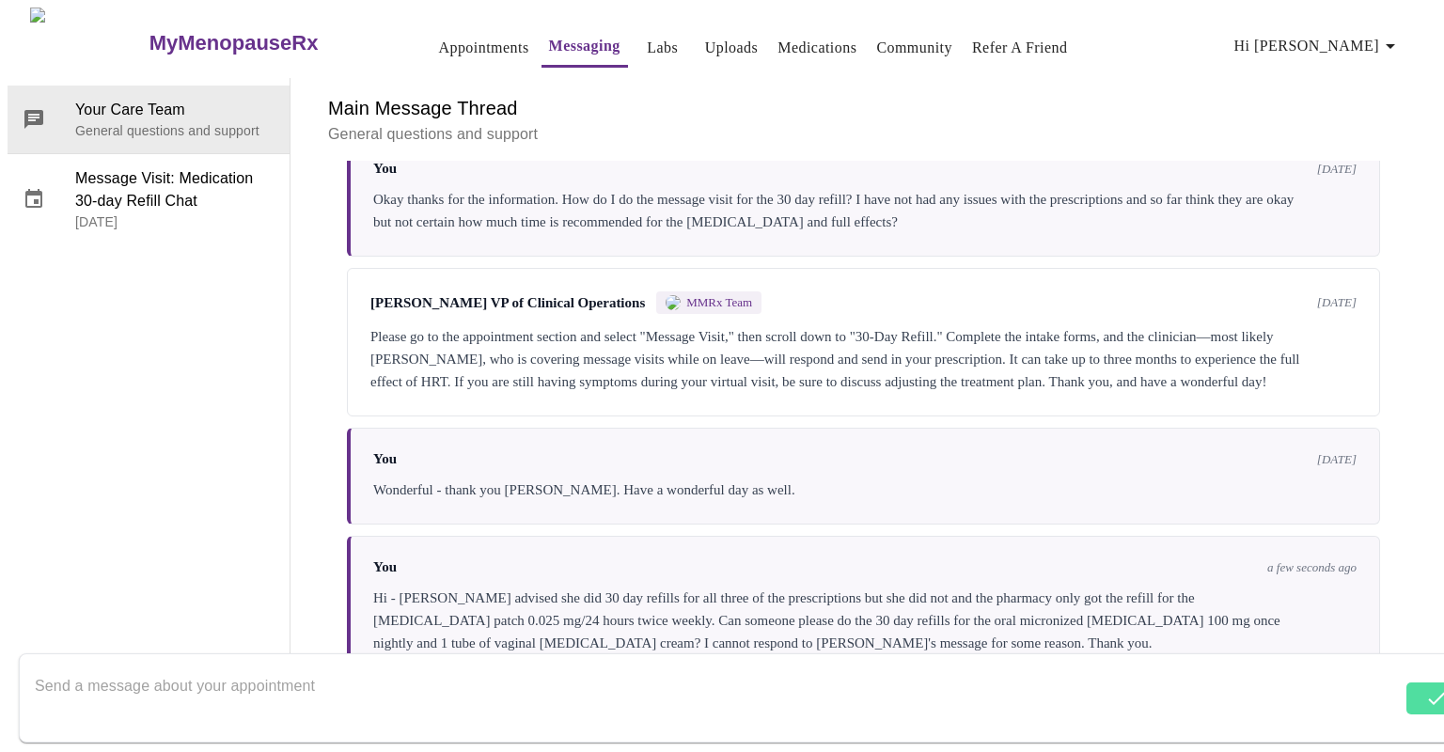
scroll to position [1065, 0]
